Goal: Task Accomplishment & Management: Manage account settings

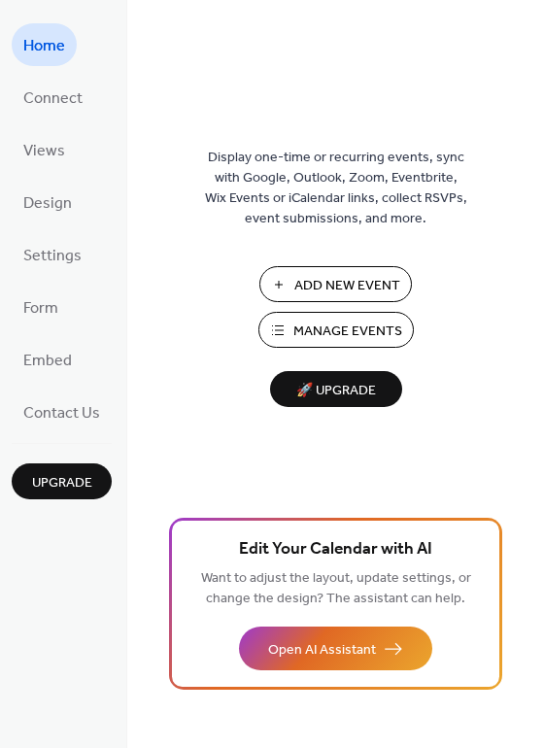
click at [383, 342] on span "Manage Events" at bounding box center [347, 331] width 109 height 20
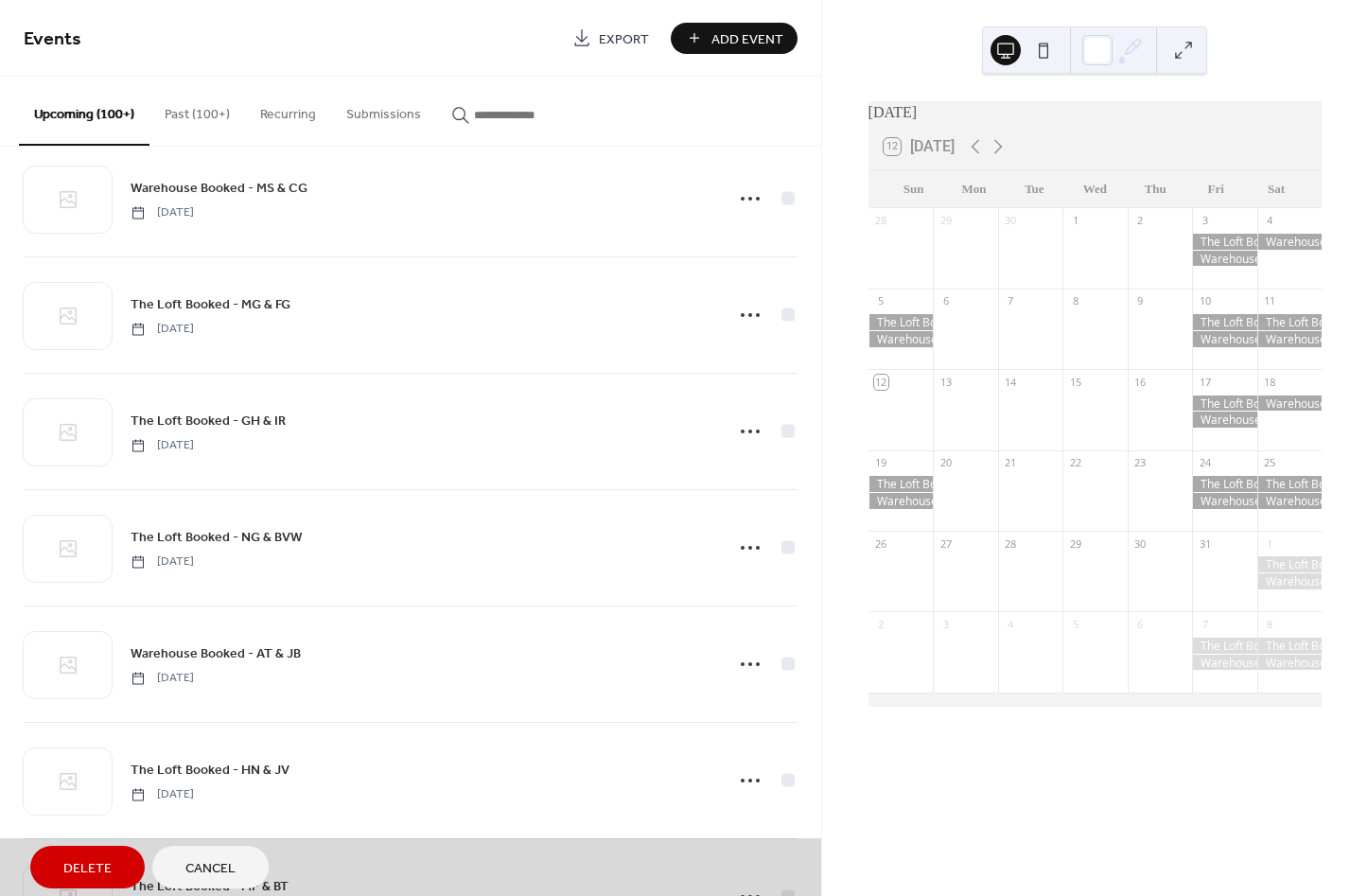
scroll to position [8994, 0]
click at [1009, 158] on icon at bounding box center [998, 146] width 22 height 22
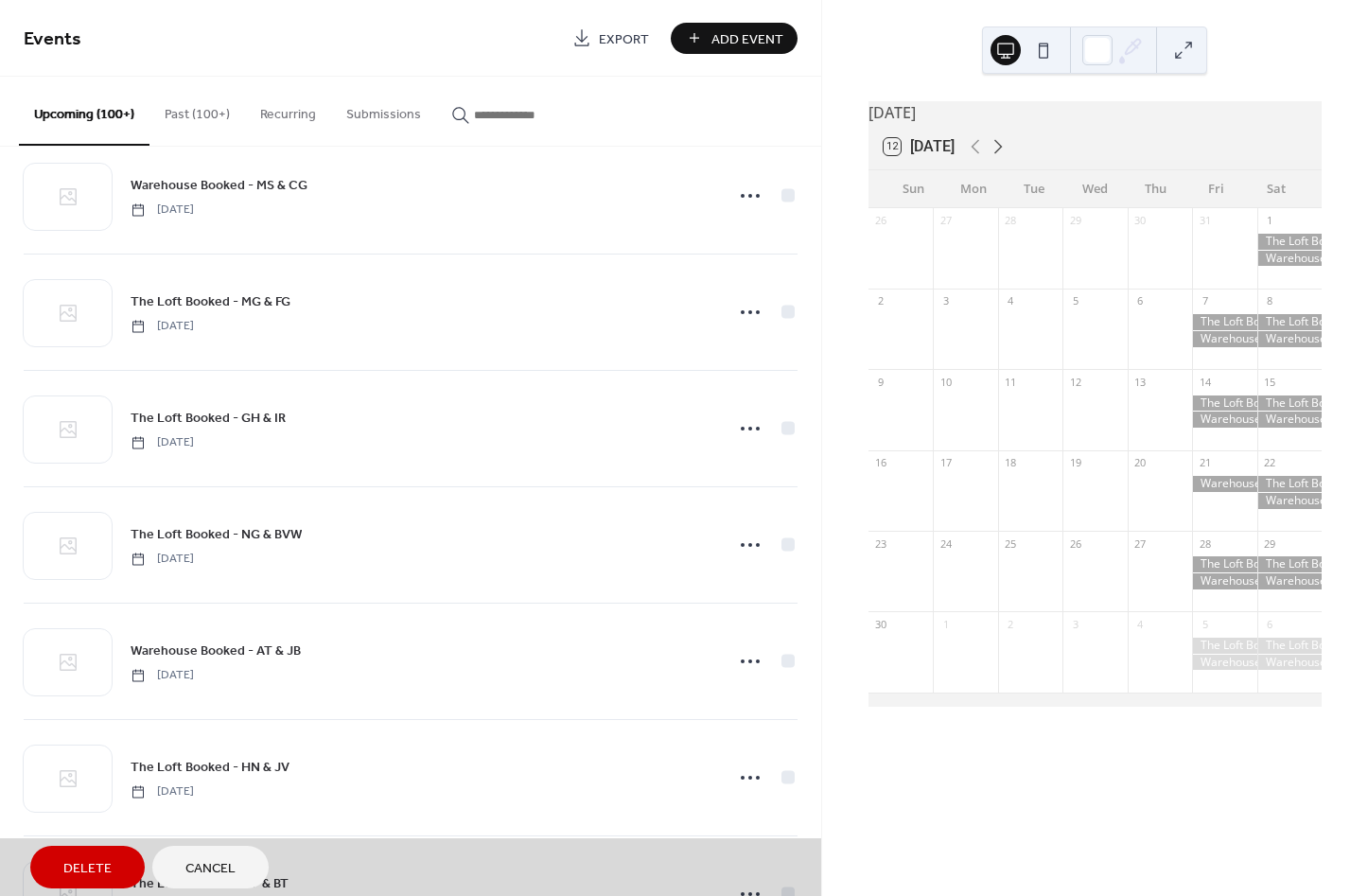
click at [1005, 149] on icon at bounding box center [998, 146] width 22 height 22
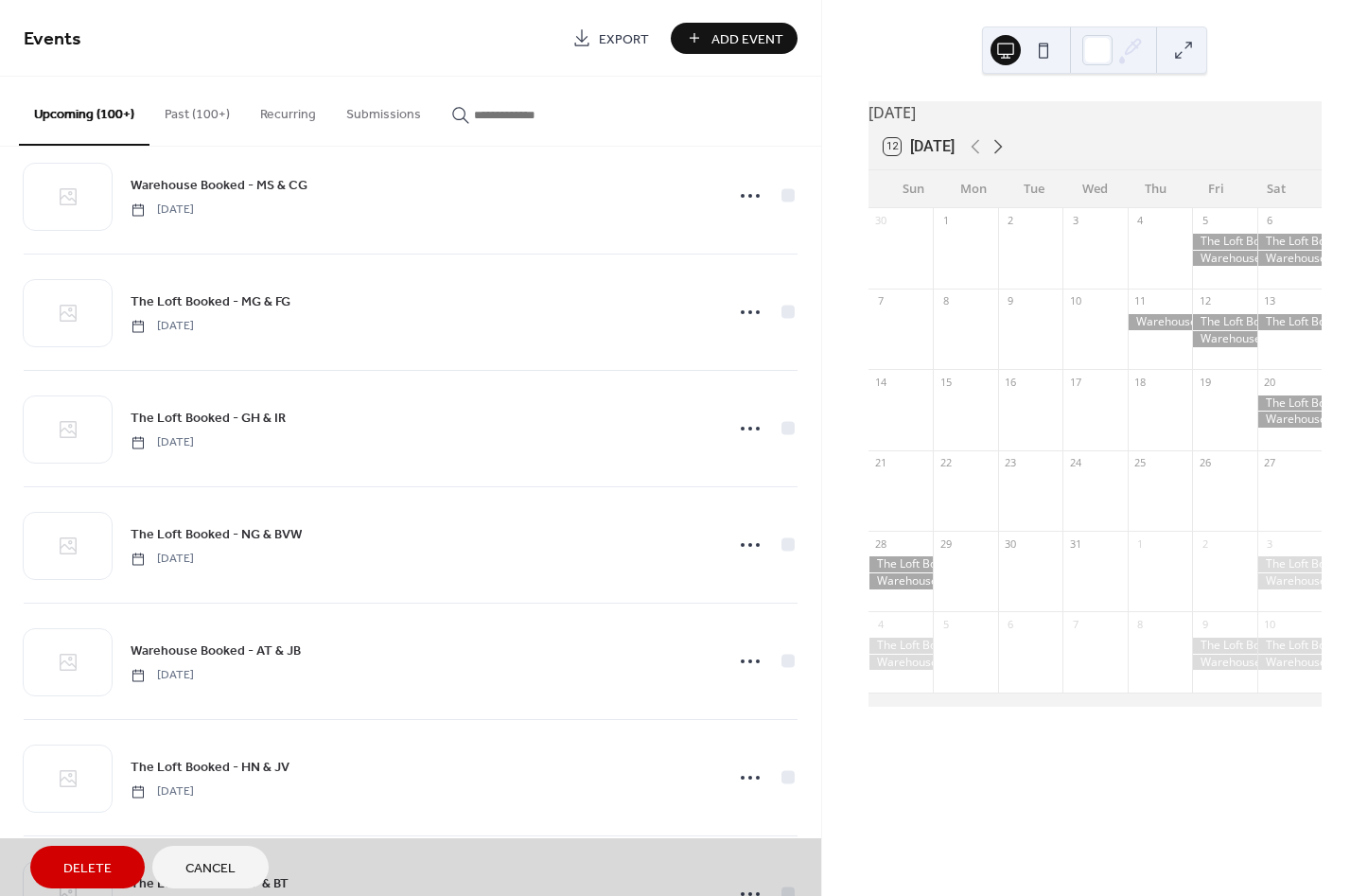
click at [996, 158] on icon at bounding box center [998, 146] width 22 height 22
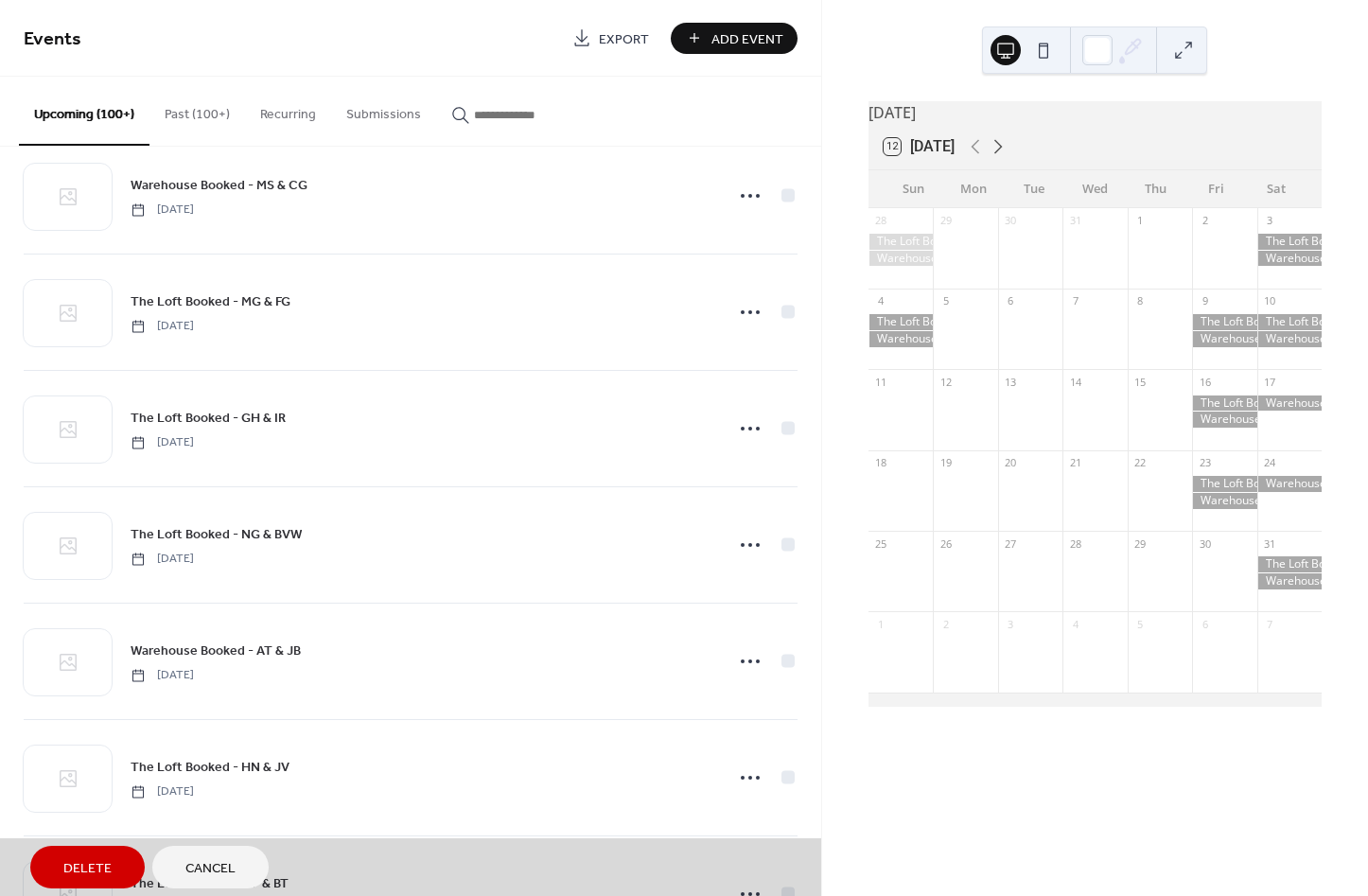
click at [1002, 151] on icon at bounding box center [998, 146] width 22 height 22
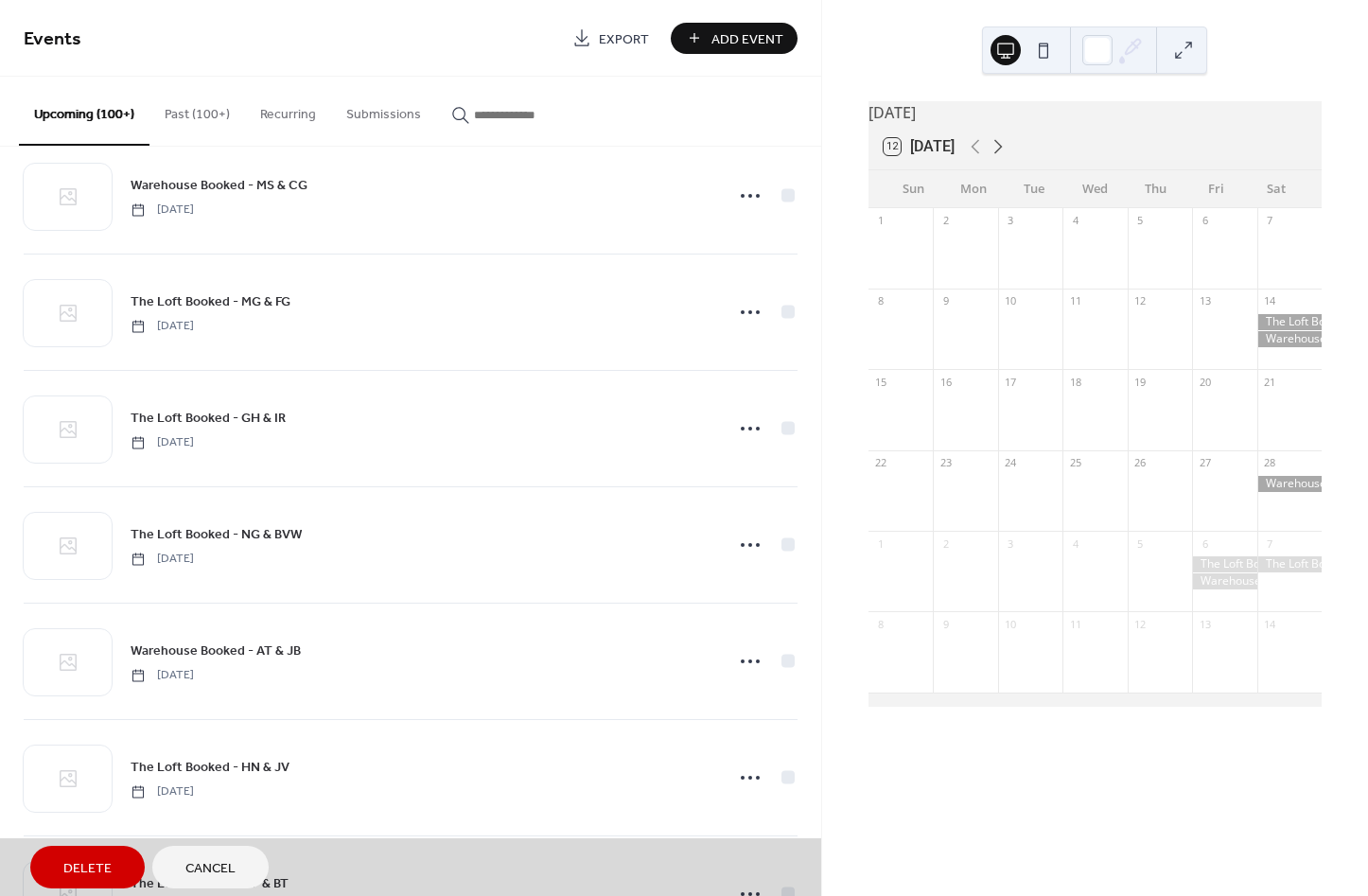
click at [999, 158] on icon at bounding box center [998, 146] width 22 height 22
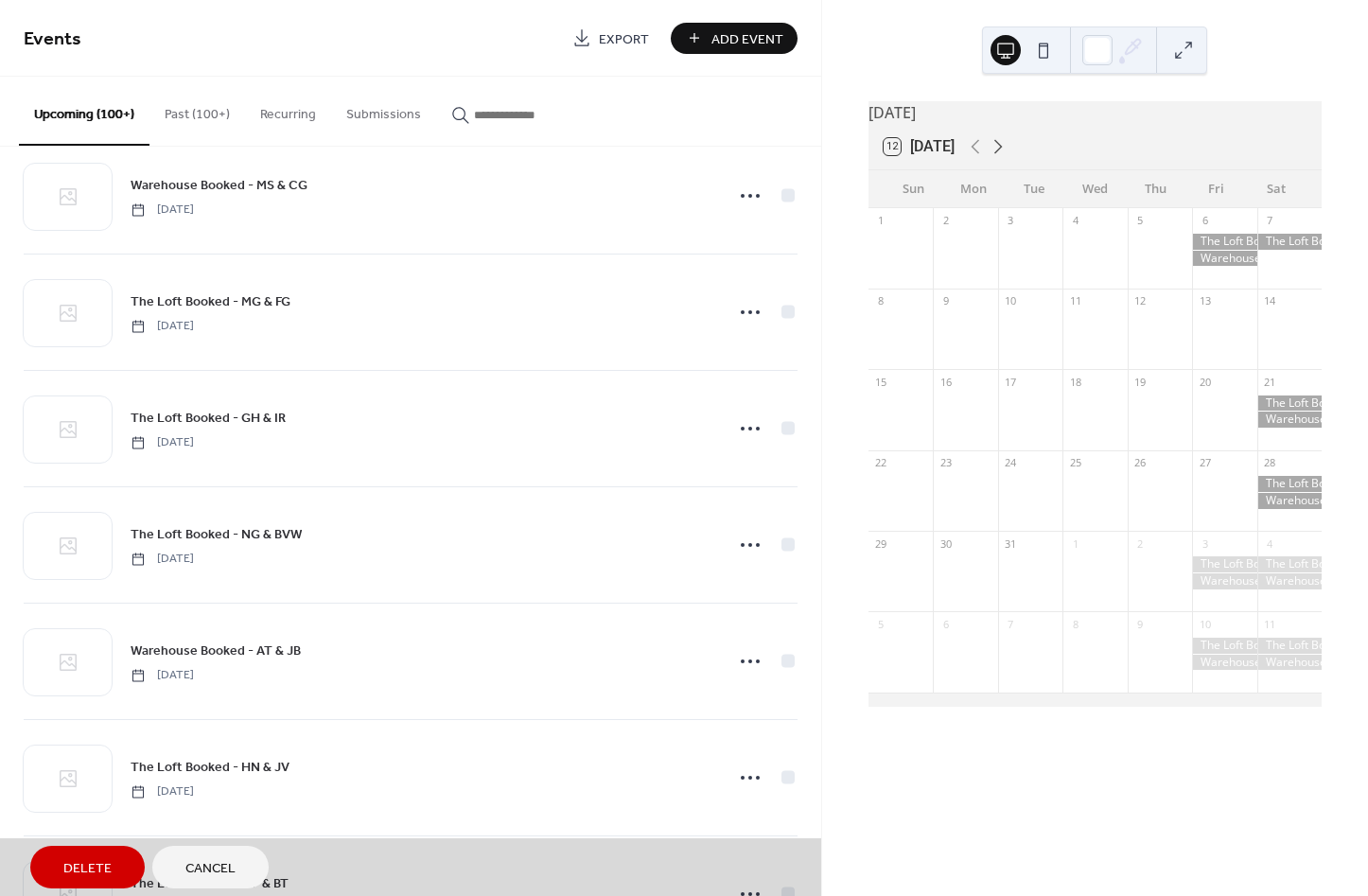
click at [1006, 158] on icon at bounding box center [998, 146] width 22 height 22
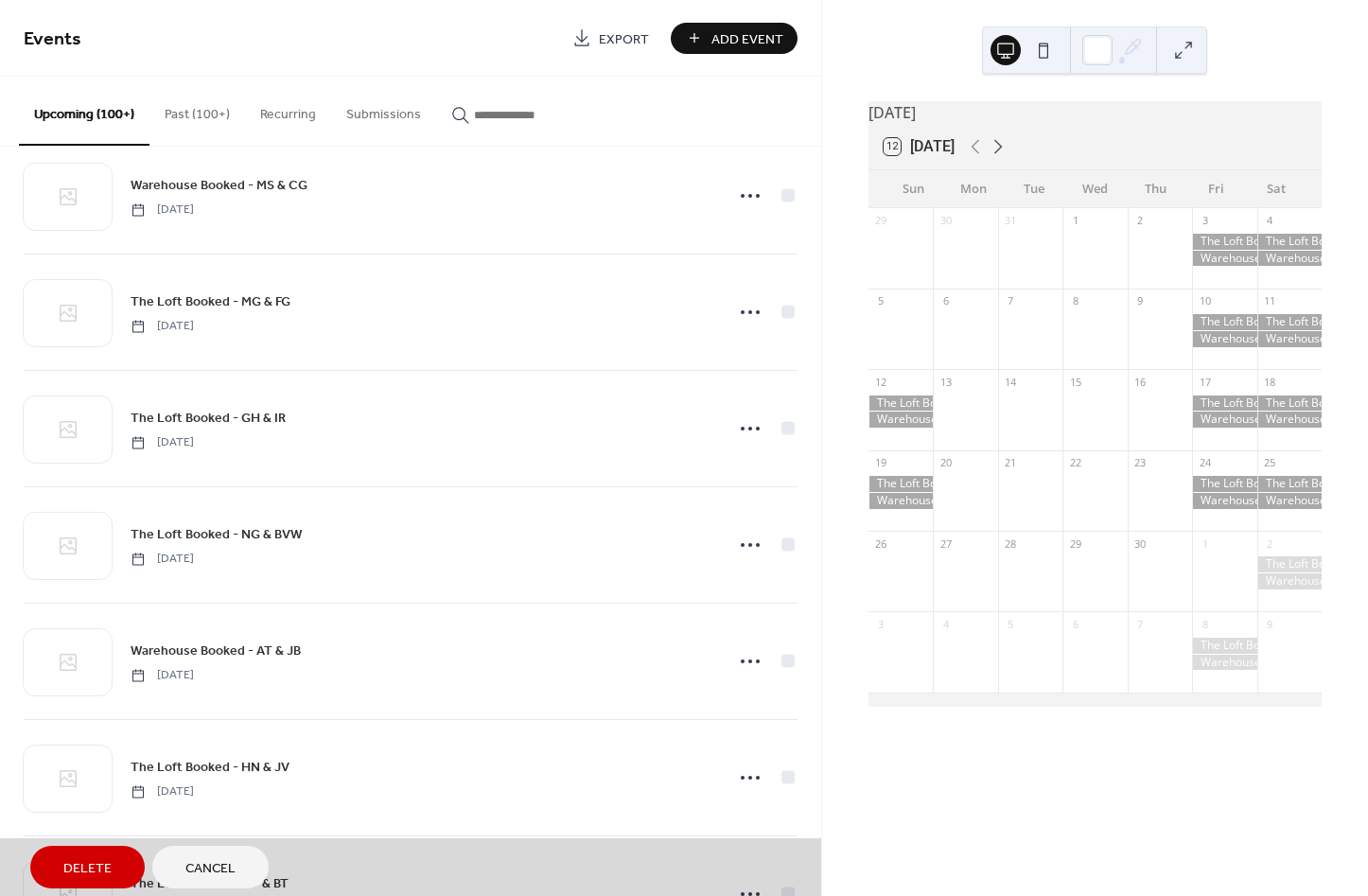
click at [1001, 158] on icon at bounding box center [998, 146] width 22 height 22
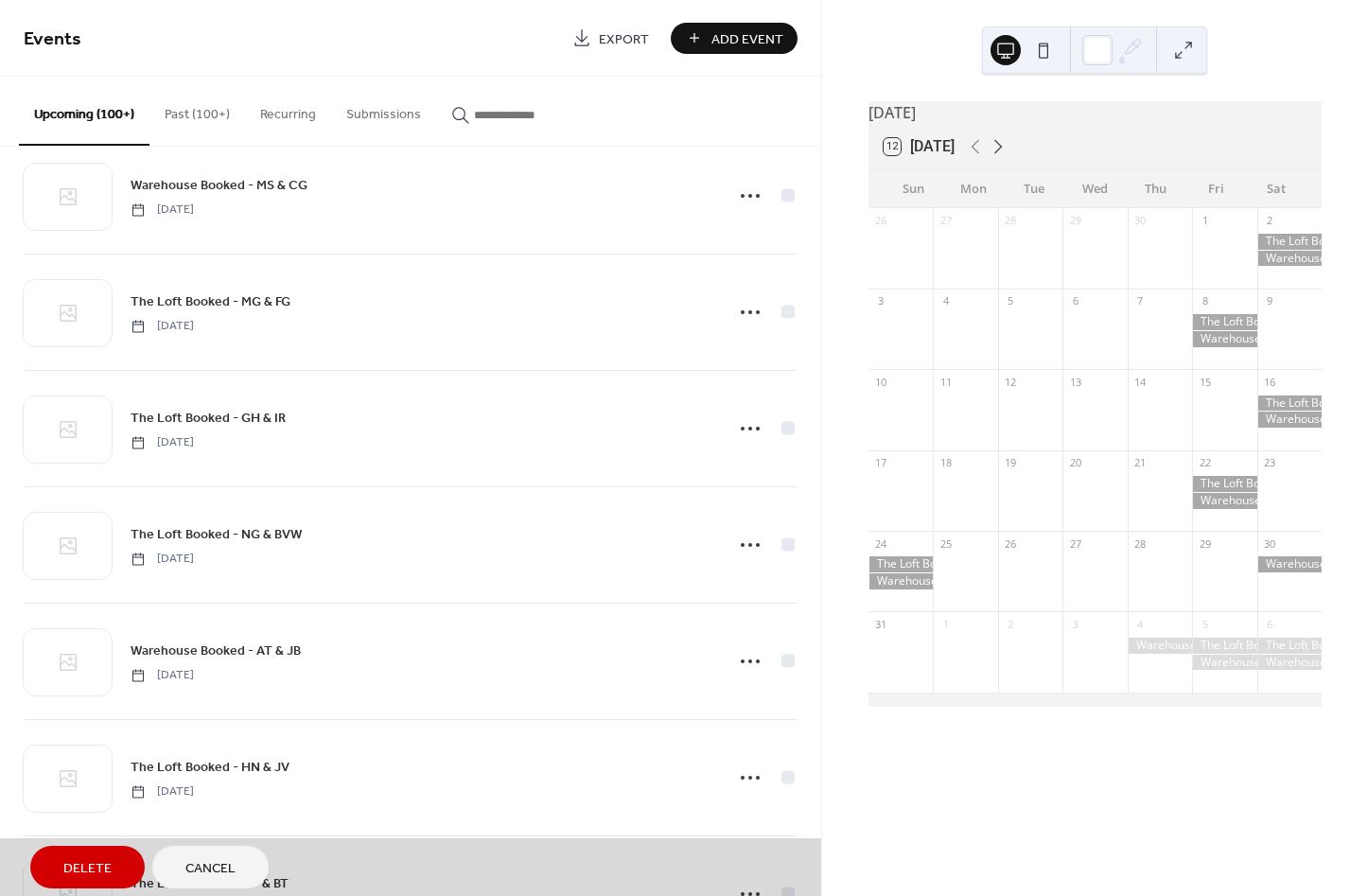
click at [1003, 149] on icon at bounding box center [998, 146] width 22 height 22
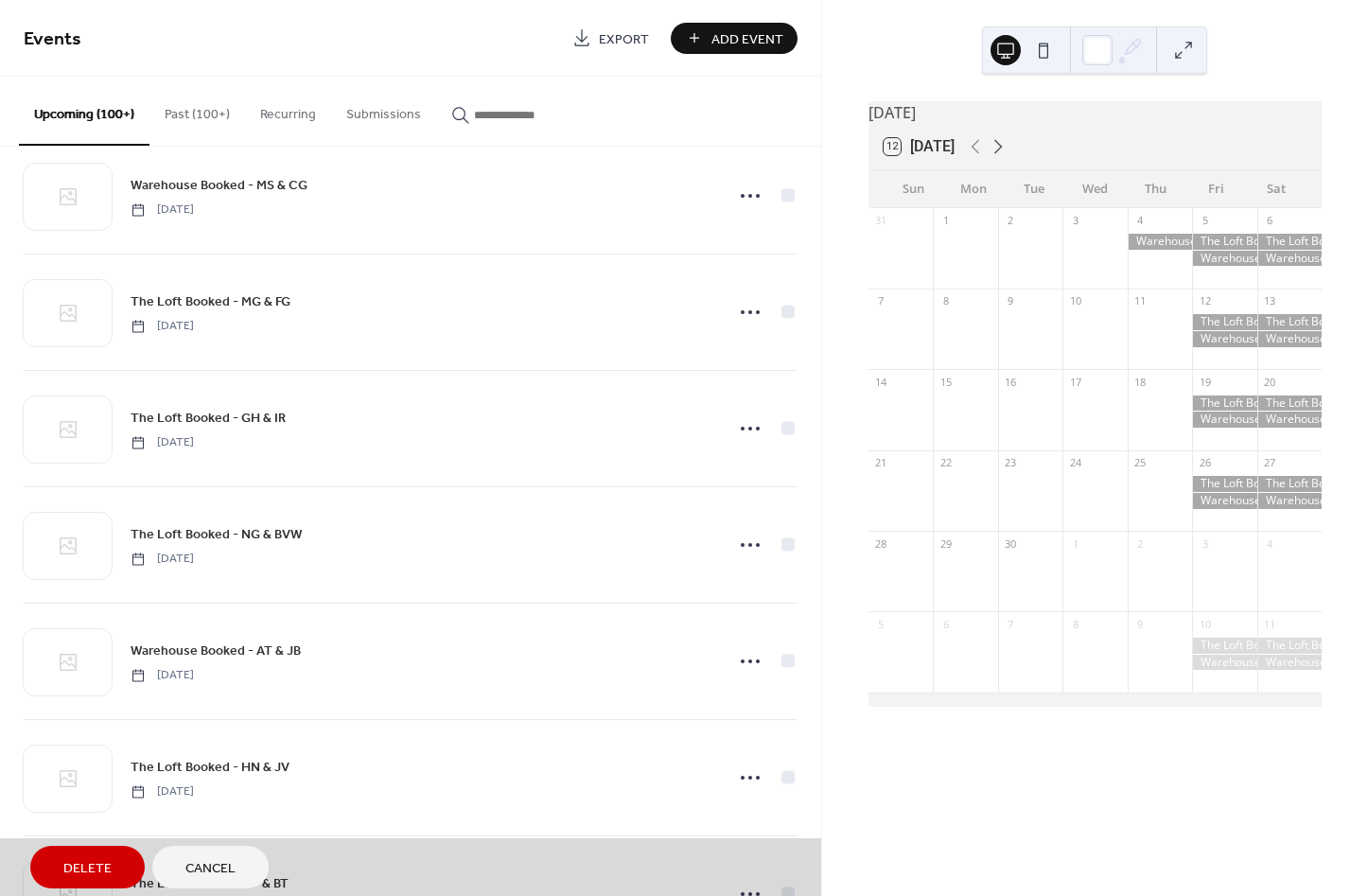
click at [1003, 154] on icon at bounding box center [999, 147] width 9 height 15
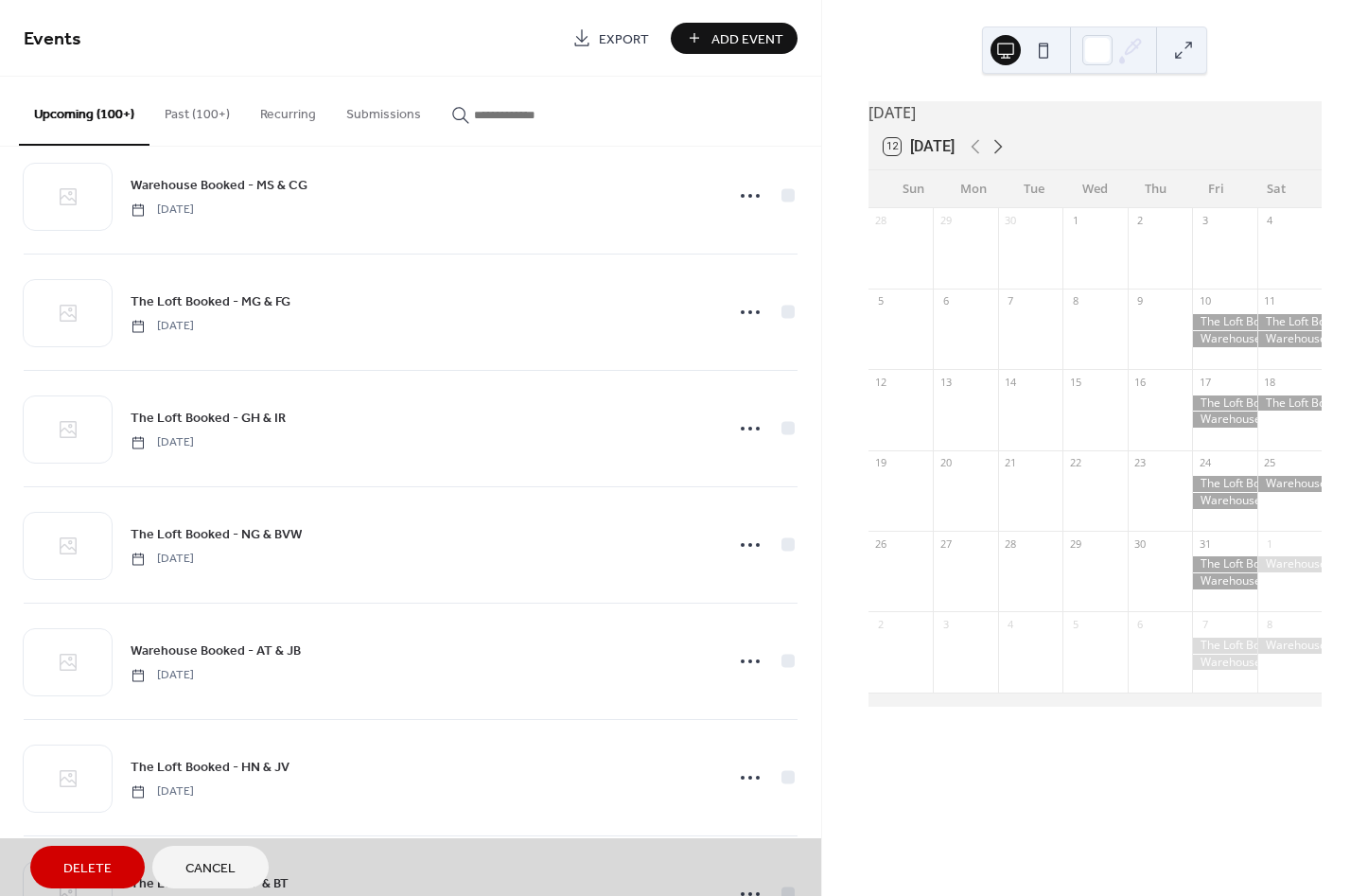
click at [1007, 153] on icon at bounding box center [998, 146] width 22 height 22
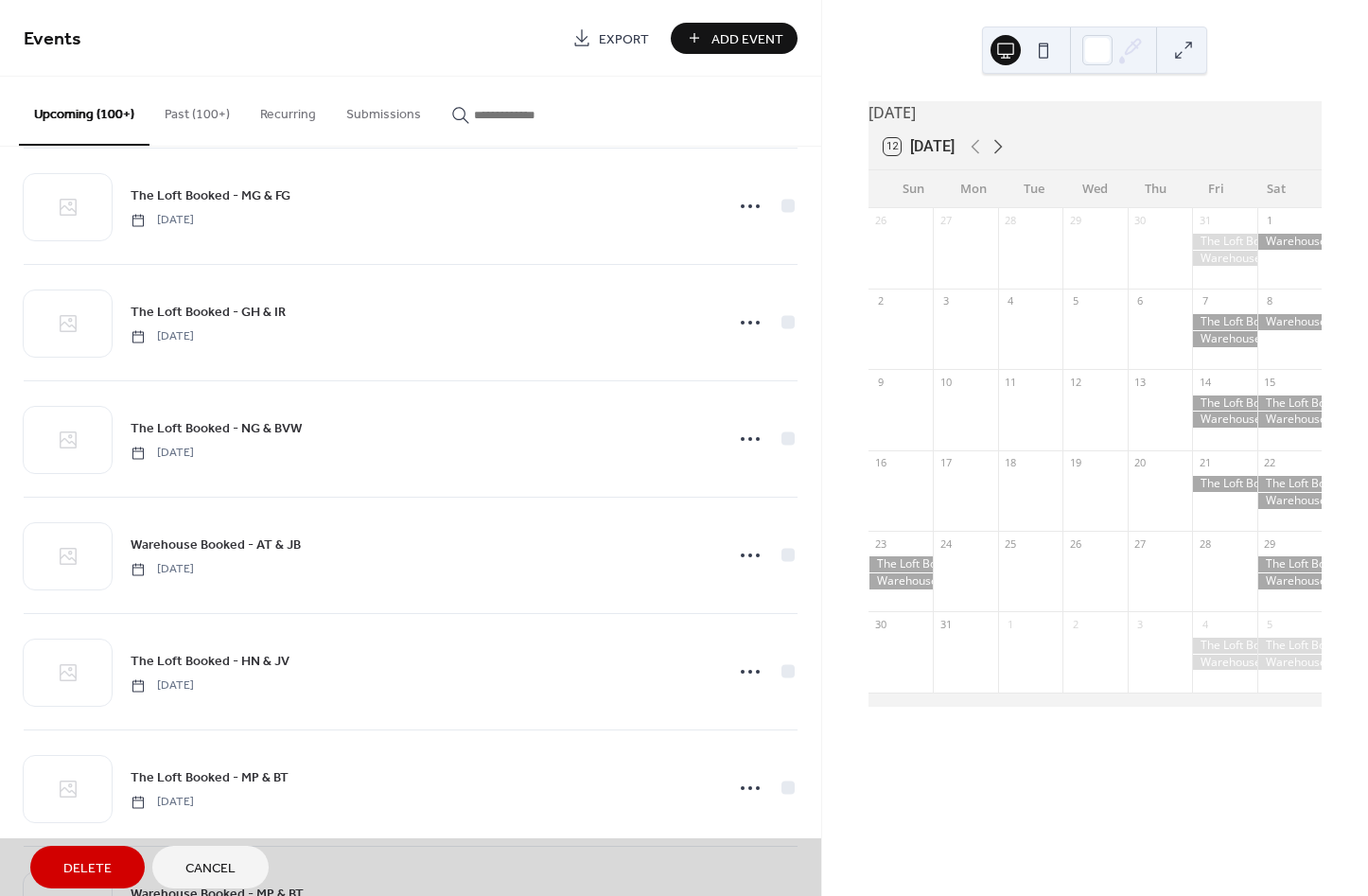
scroll to position [9120, 0]
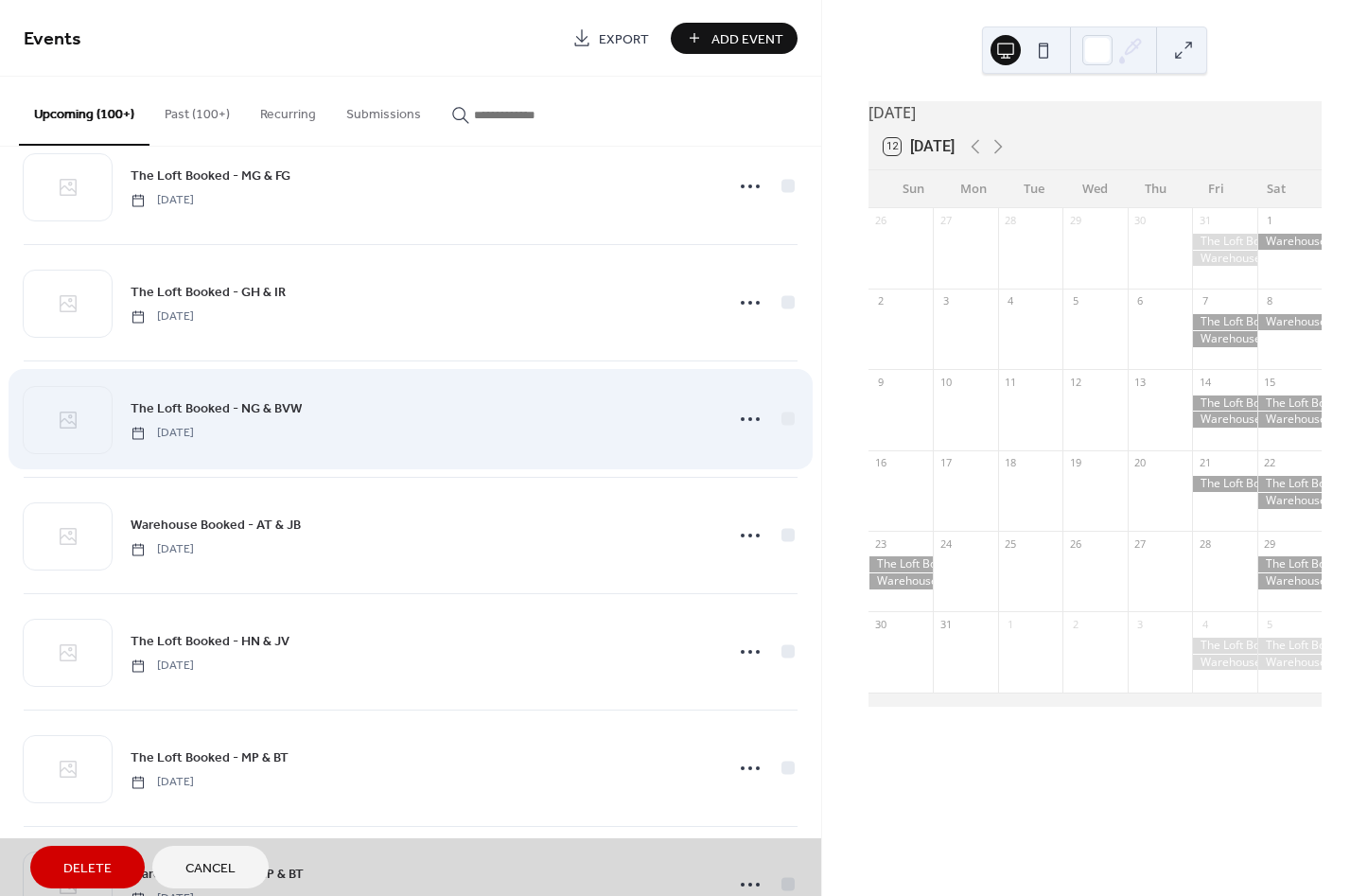
click at [406, 429] on span "The Loft Booked - NG & BVW Saturday, August 15, 2026" at bounding box center [410, 419] width 774 height 115
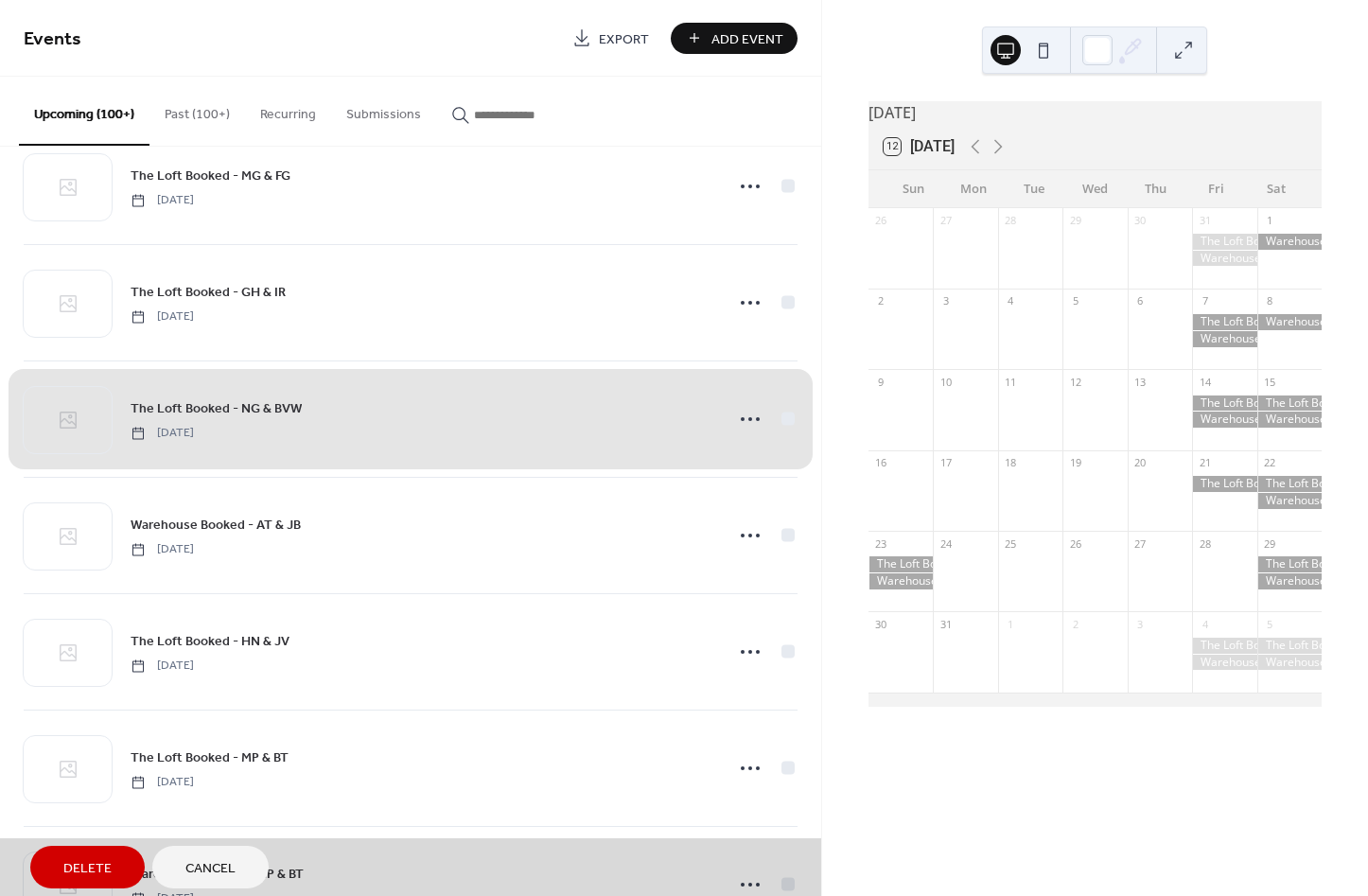
click at [1283, 249] on div at bounding box center [1290, 242] width 64 height 17
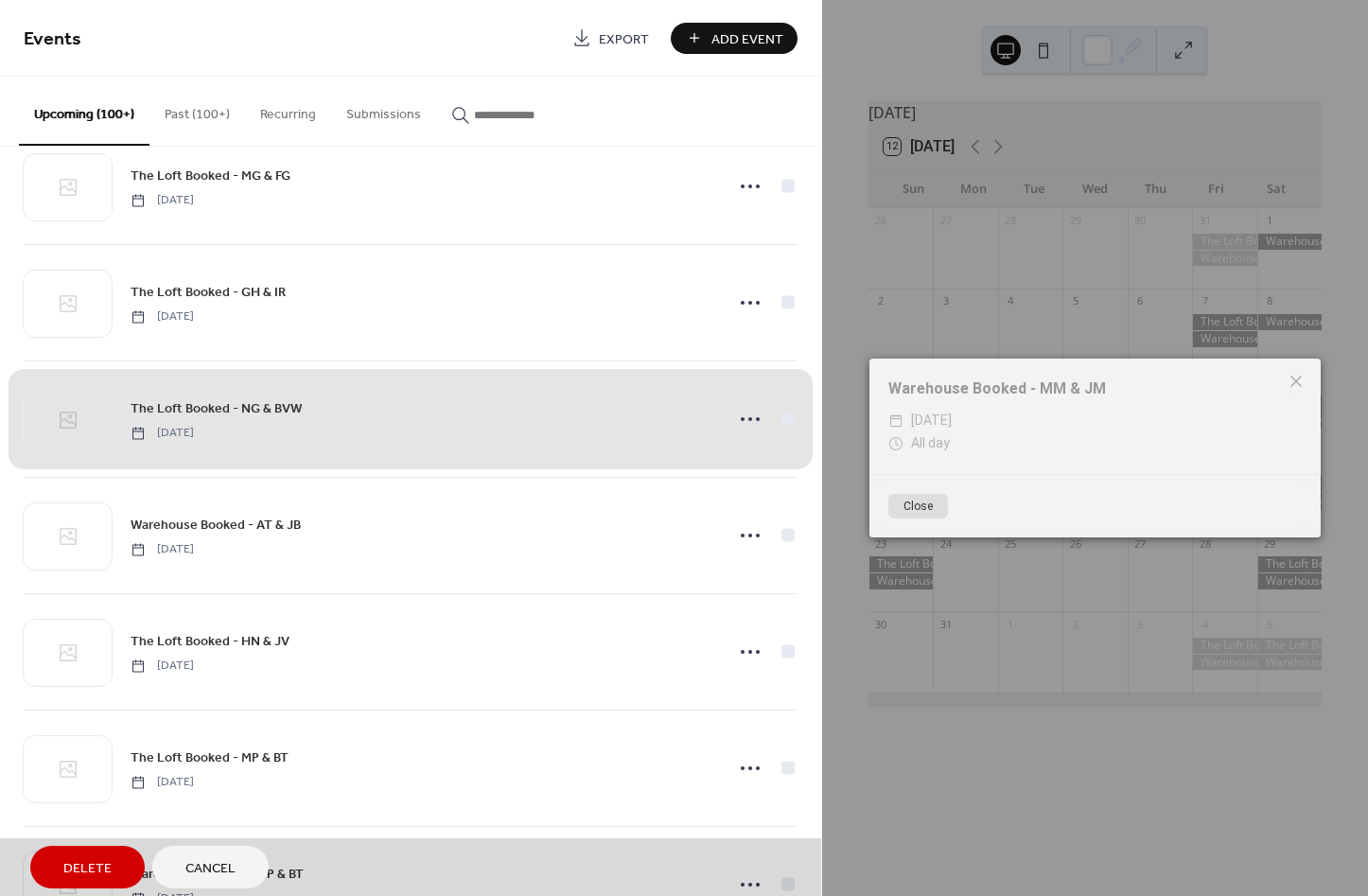
click at [1011, 397] on div "Warehouse Booked - MM & JM" at bounding box center [1094, 388] width 451 height 22
click at [1025, 381] on div "Warehouse Booked - MM & JM" at bounding box center [1094, 388] width 451 height 22
click at [1291, 376] on icon at bounding box center [1296, 381] width 22 height 22
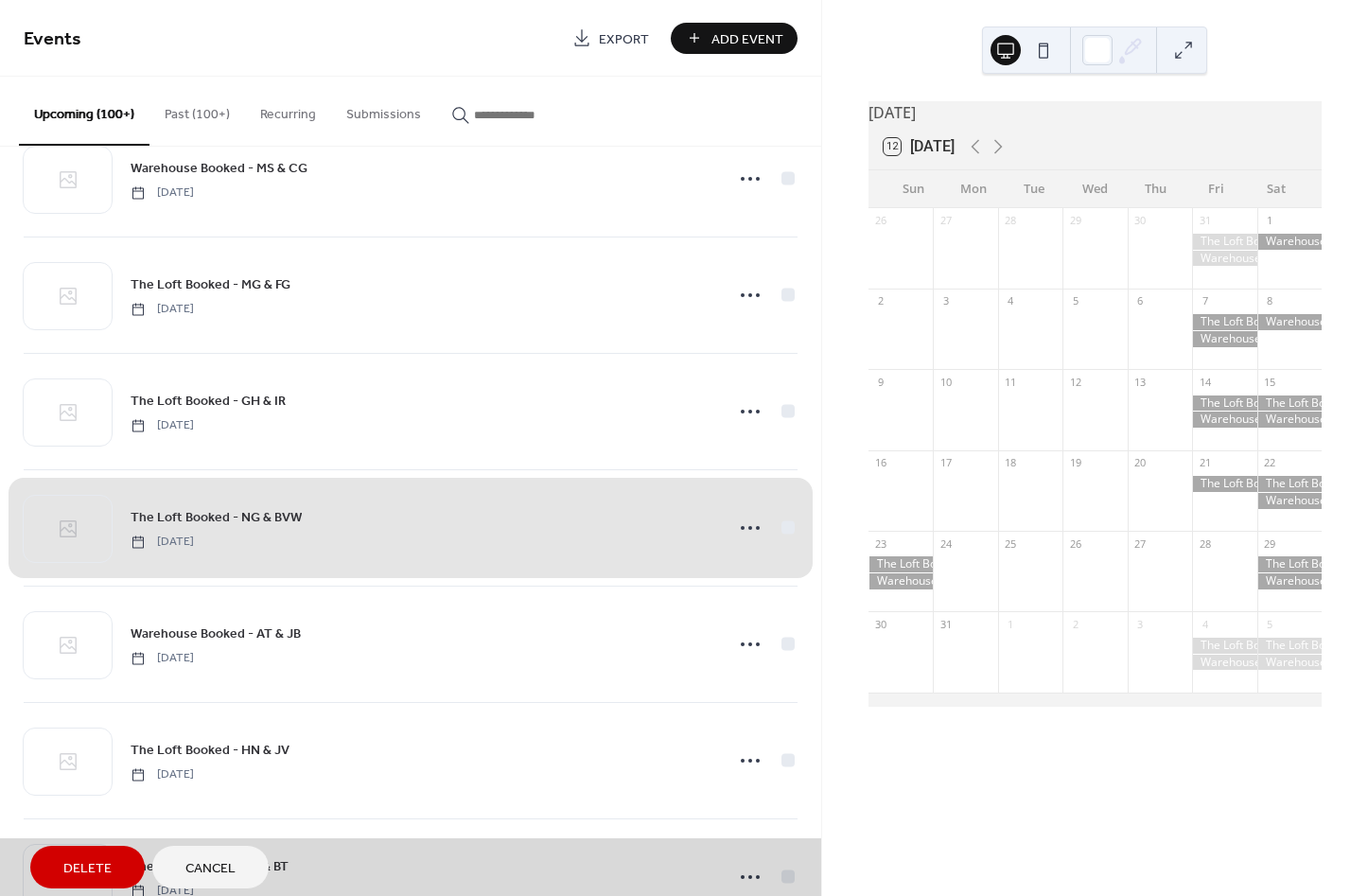
scroll to position [9006, 0]
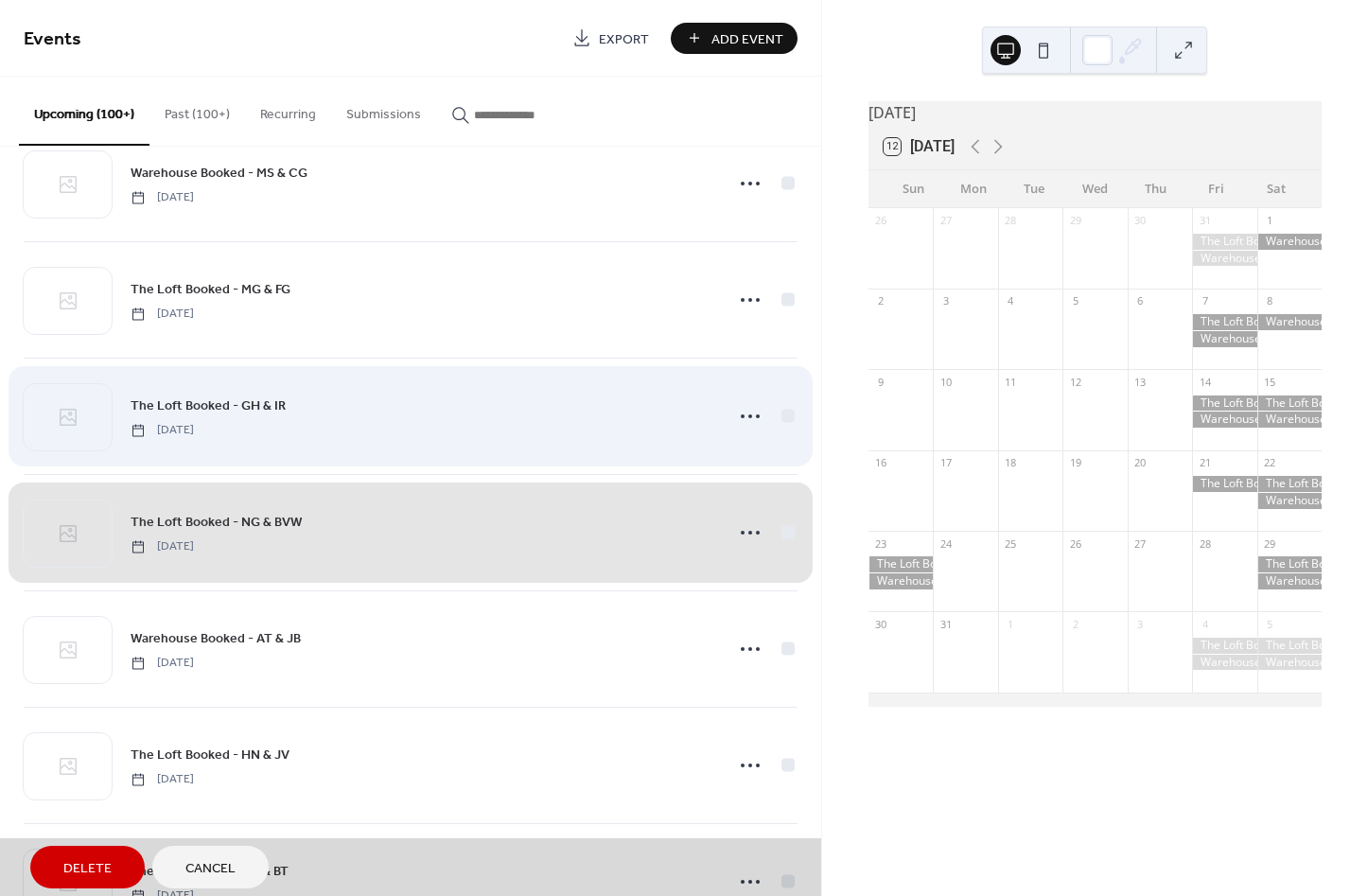
click at [452, 420] on span "The Loft Booked - GH & IR Friday, July 24, 2026" at bounding box center [410, 416] width 774 height 115
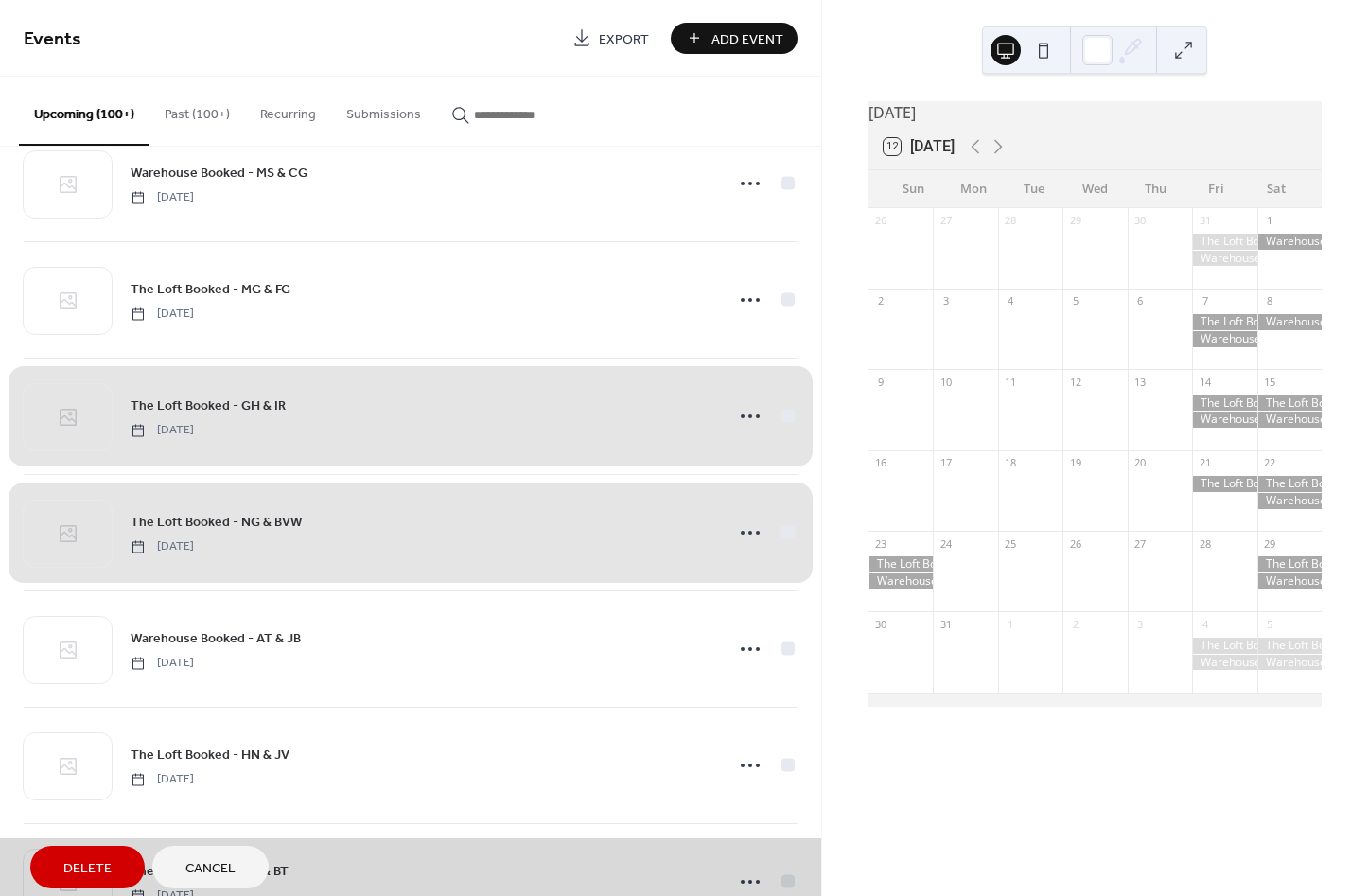
click at [465, 405] on span "The Loft Booked - GH & IR Friday, July 24, 2026" at bounding box center [410, 416] width 774 height 115
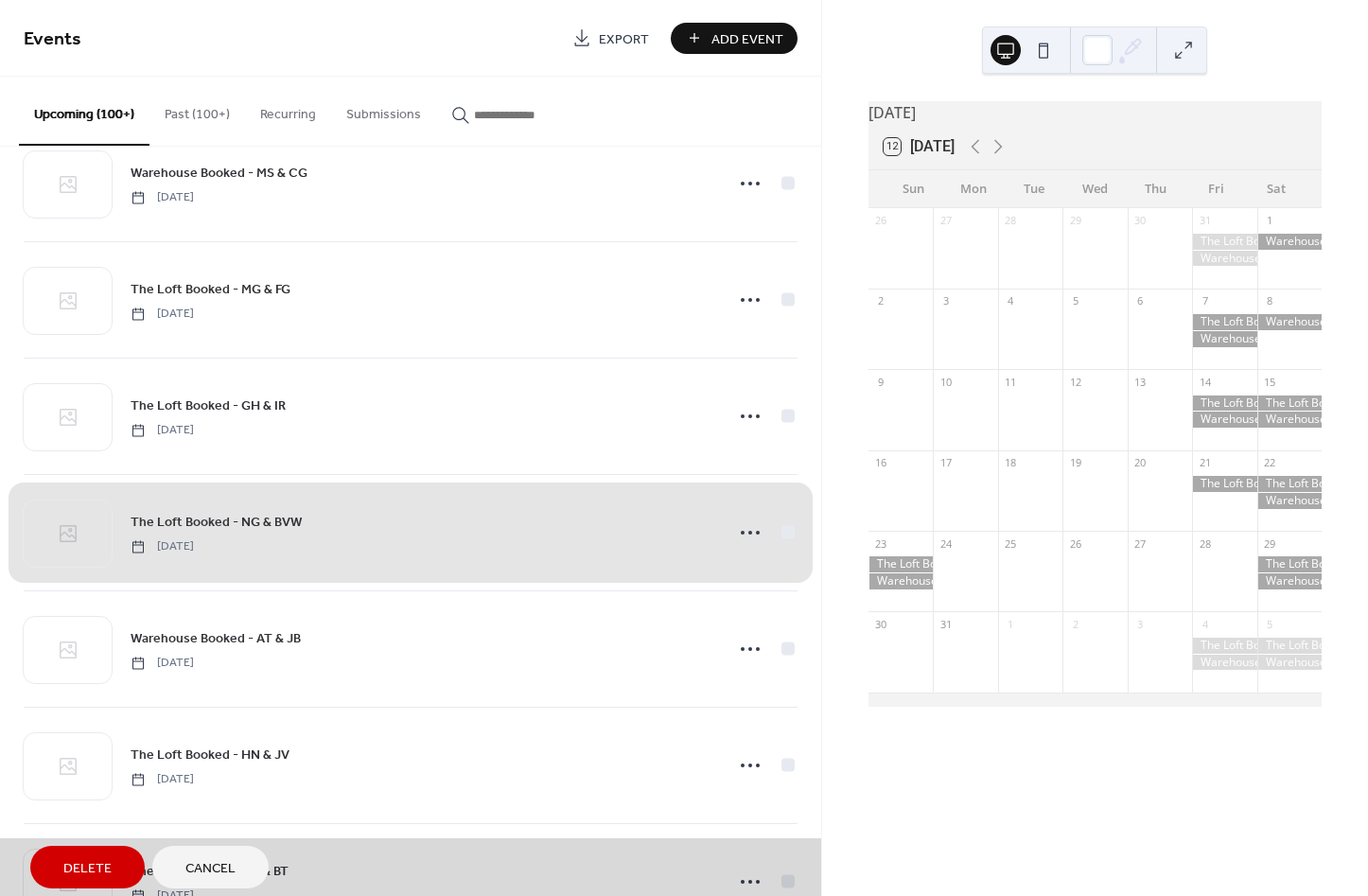
click at [780, 534] on span "The Loft Booked - NG & BVW Saturday, August 15, 2026" at bounding box center [410, 532] width 774 height 115
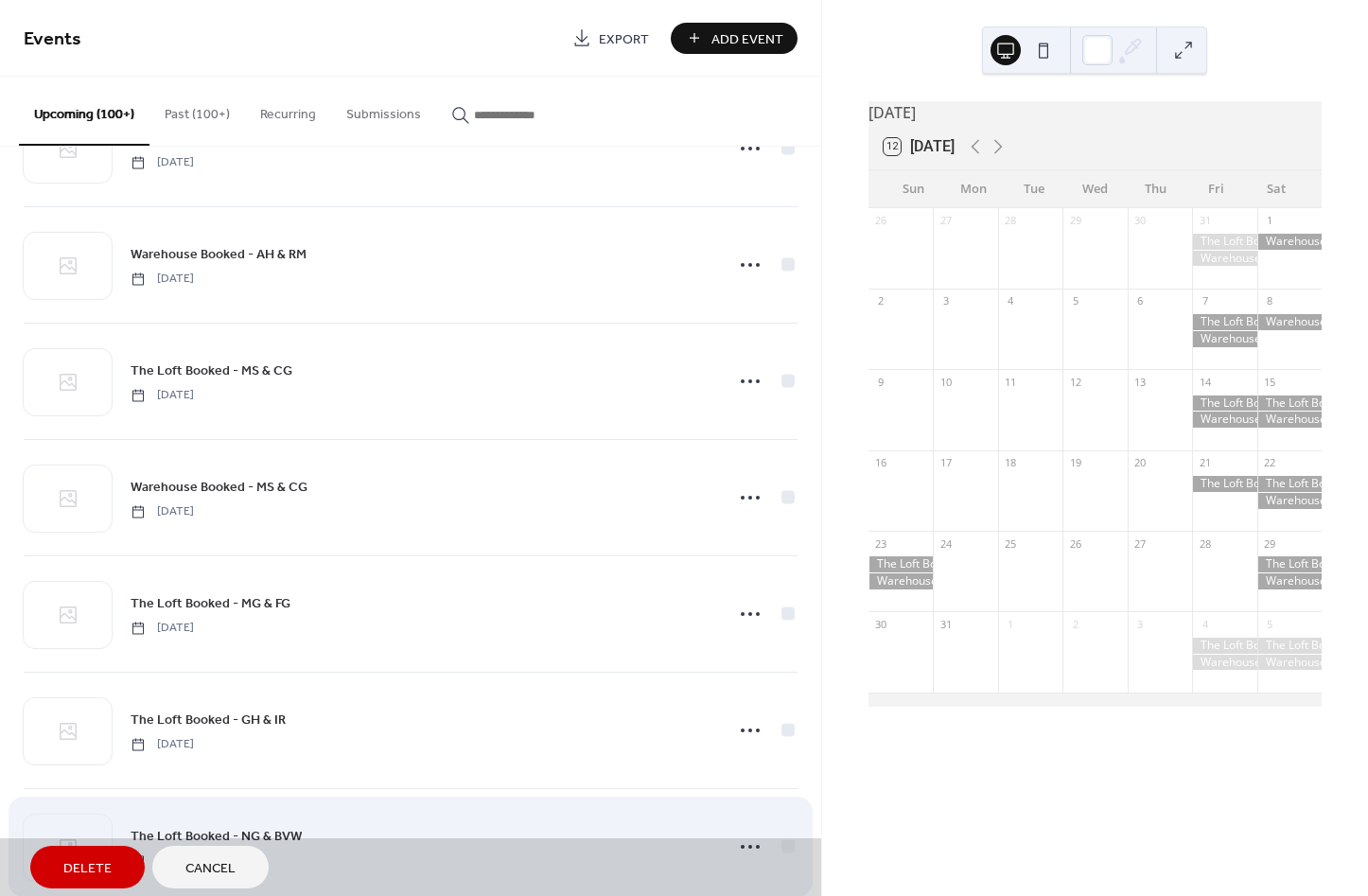
scroll to position [8691, 0]
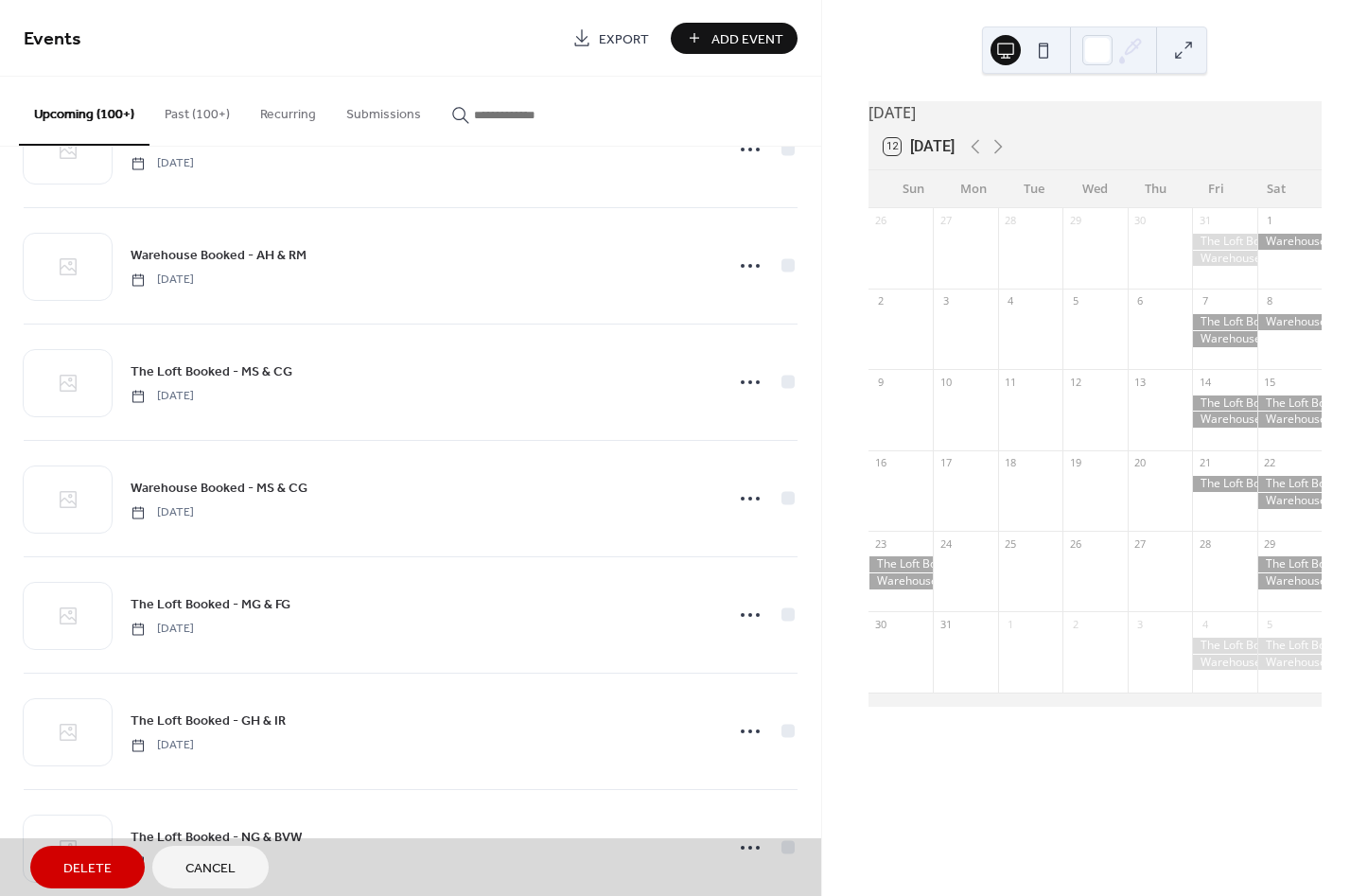
click at [229, 870] on span "Cancel" at bounding box center [209, 869] width 50 height 19
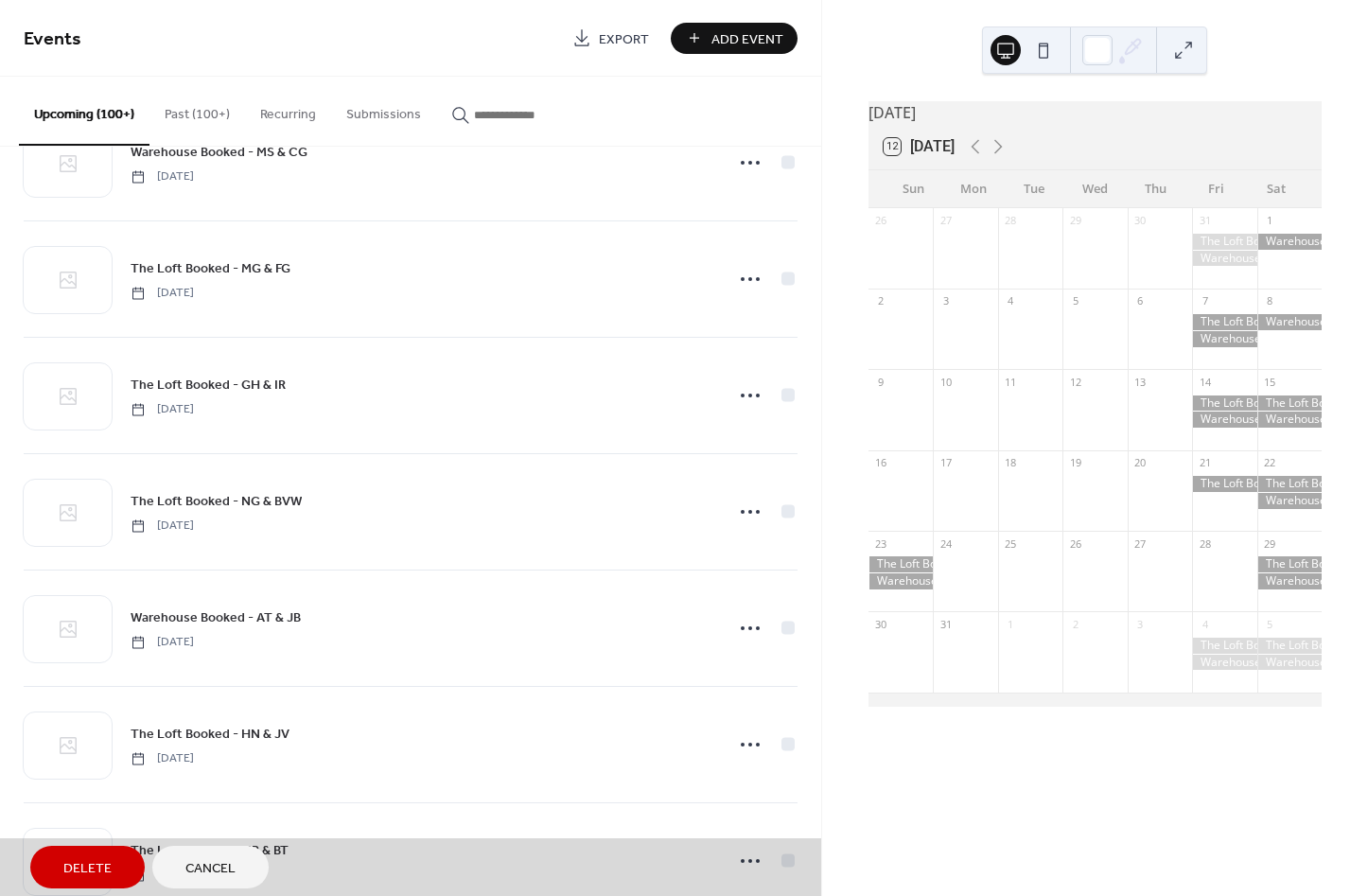
scroll to position [9034, 0]
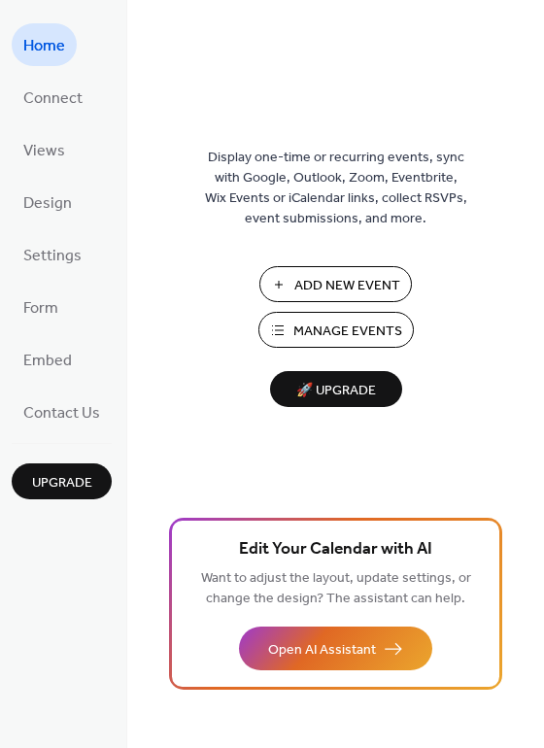
click at [322, 342] on span "Manage Events" at bounding box center [347, 331] width 109 height 20
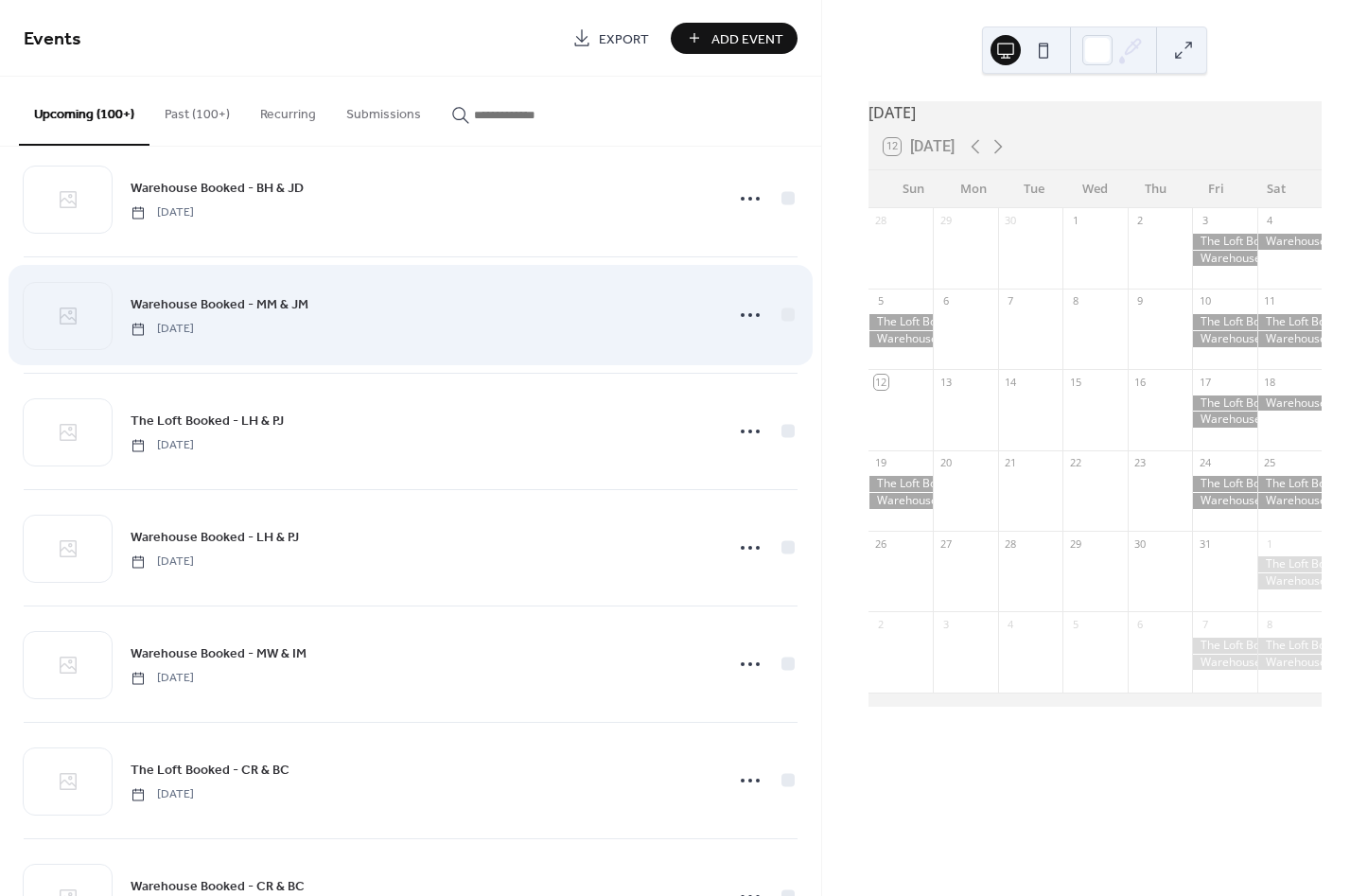
scroll to position [8525, 0]
click at [754, 318] on icon at bounding box center [750, 316] width 30 height 30
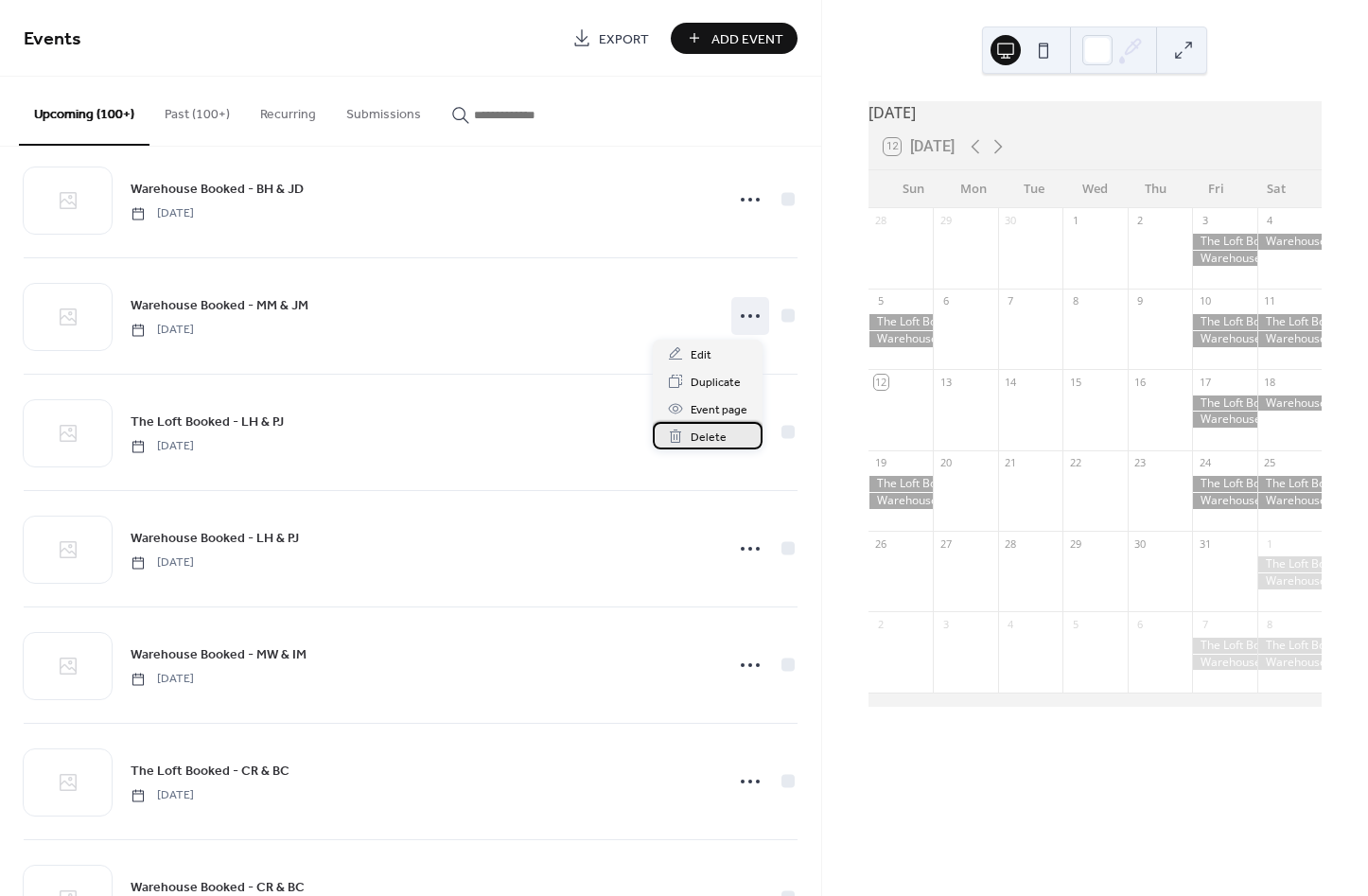
click at [721, 433] on span "Delete" at bounding box center [708, 437] width 36 height 19
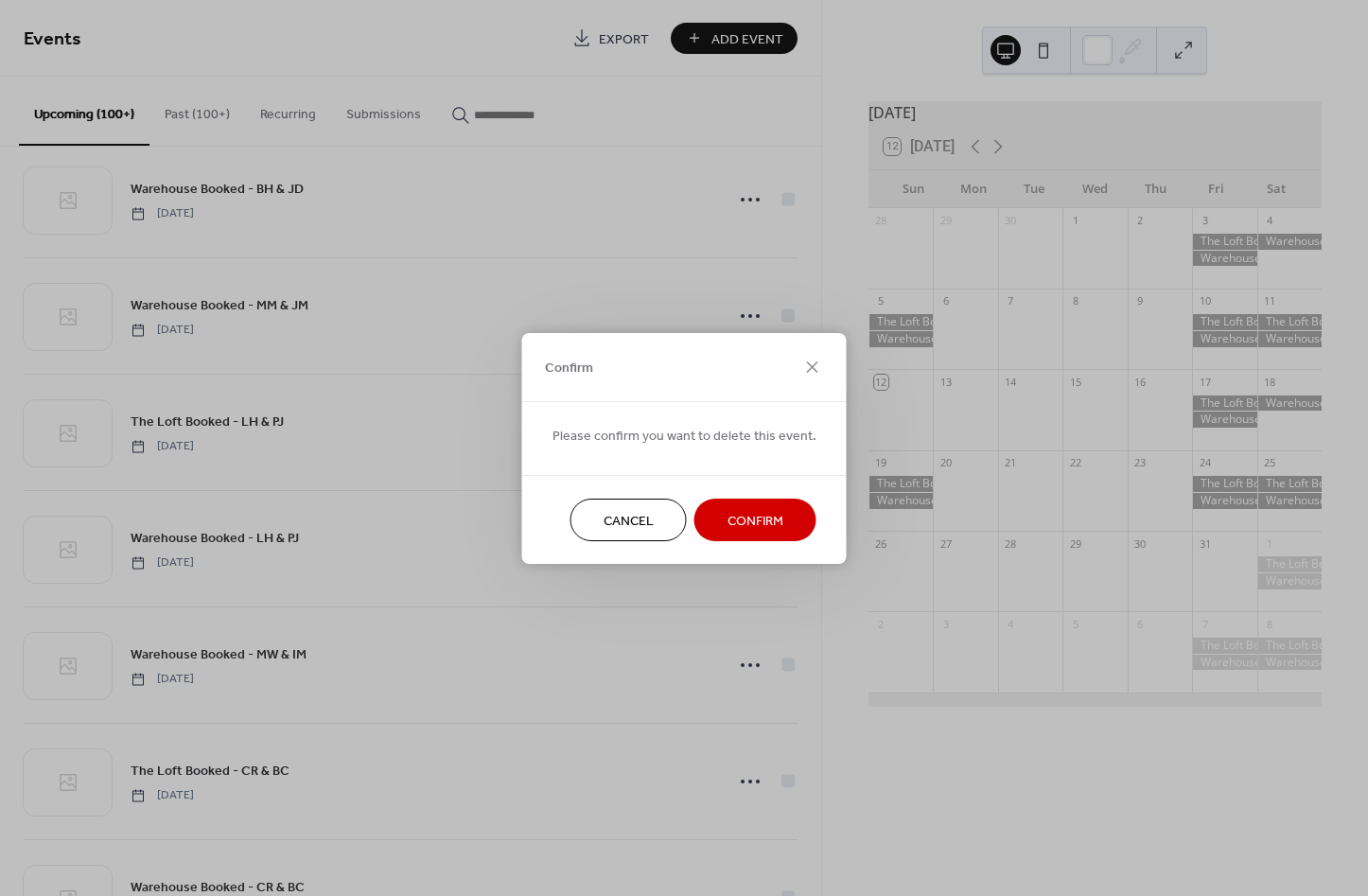
click at [746, 523] on span "Confirm" at bounding box center [755, 520] width 56 height 19
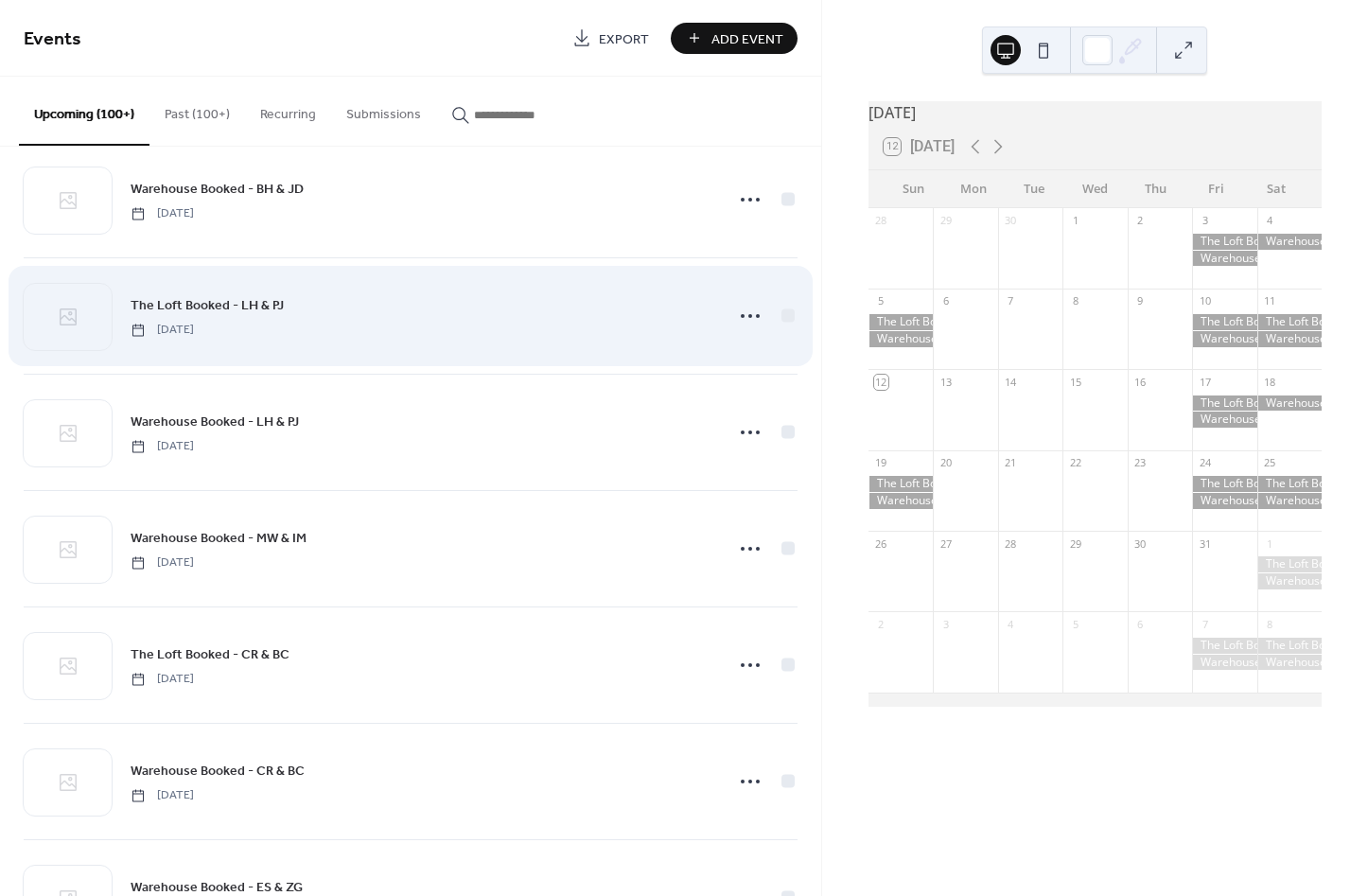
scroll to position [8521, 0]
